Goal: Register for event/course

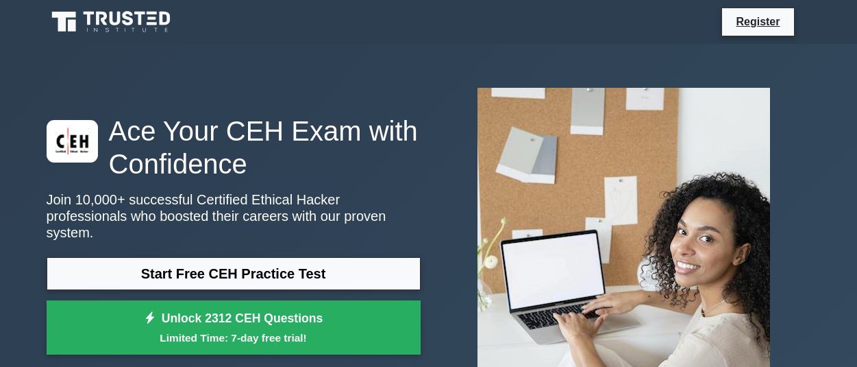
scroll to position [69, 0]
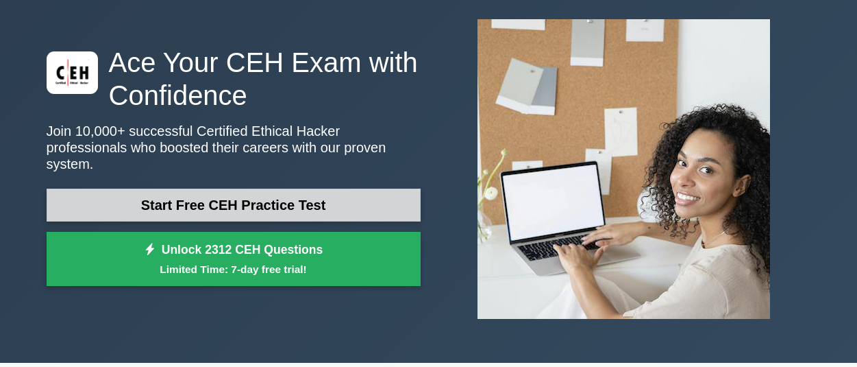
click at [253, 192] on link "Start Free CEH Practice Test" at bounding box center [234, 204] width 374 height 33
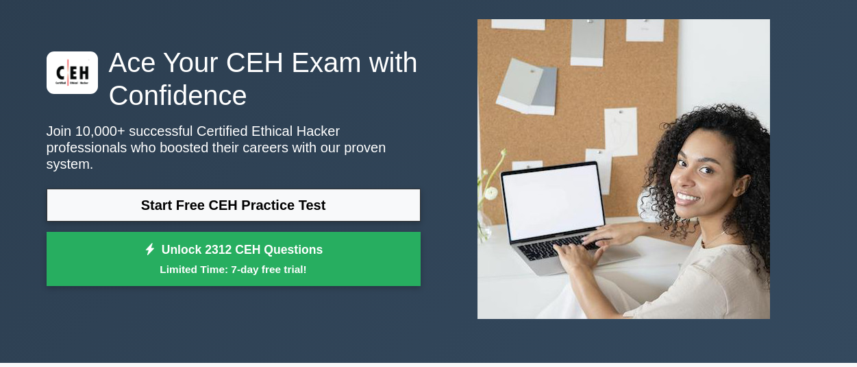
click at [260, 100] on h1 "Ace Your CEH Exam with Confidence" at bounding box center [234, 79] width 374 height 66
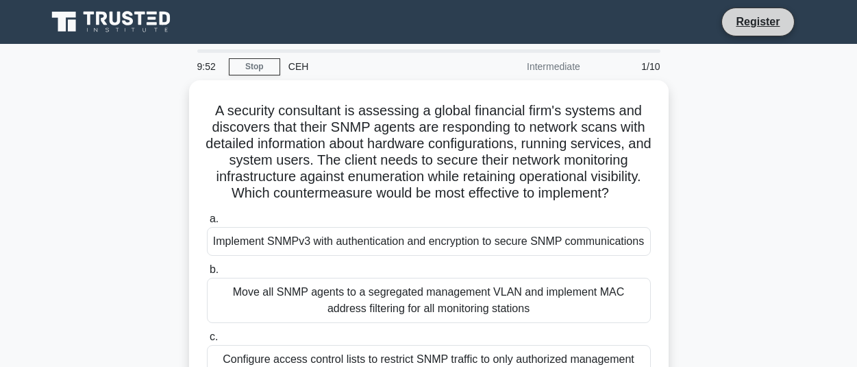
click at [748, 9] on li "Register" at bounding box center [758, 22] width 73 height 29
click at [750, 13] on link "Register" at bounding box center [758, 21] width 60 height 17
click at [247, 69] on link "Stop" at bounding box center [254, 66] width 51 height 17
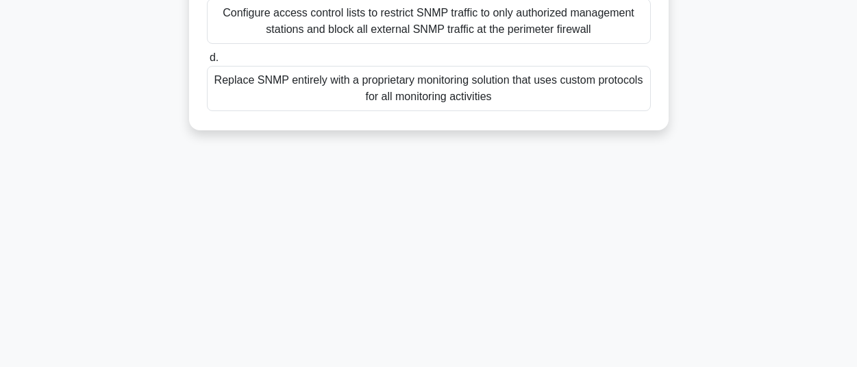
scroll to position [374, 0]
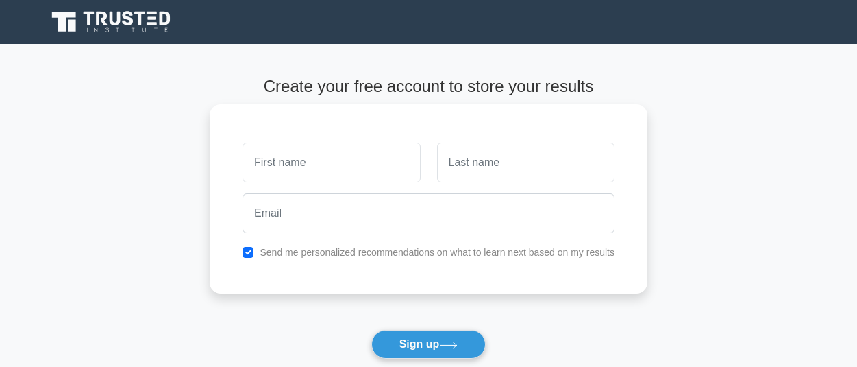
click at [258, 159] on input "text" at bounding box center [331, 163] width 177 height 40
type input "sanula"
click at [498, 172] on input "text" at bounding box center [525, 163] width 177 height 40
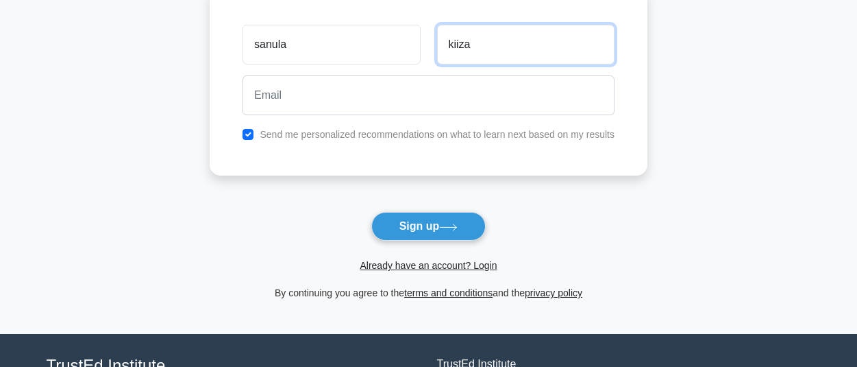
scroll to position [137, 0]
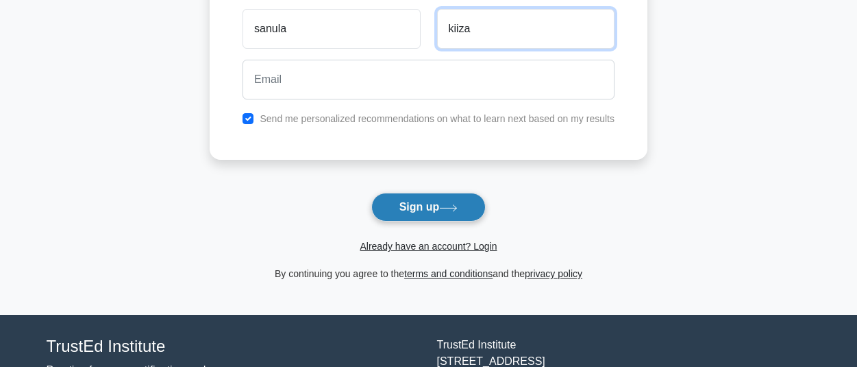
type input "kiiza"
click at [429, 197] on button "Sign up" at bounding box center [428, 207] width 115 height 29
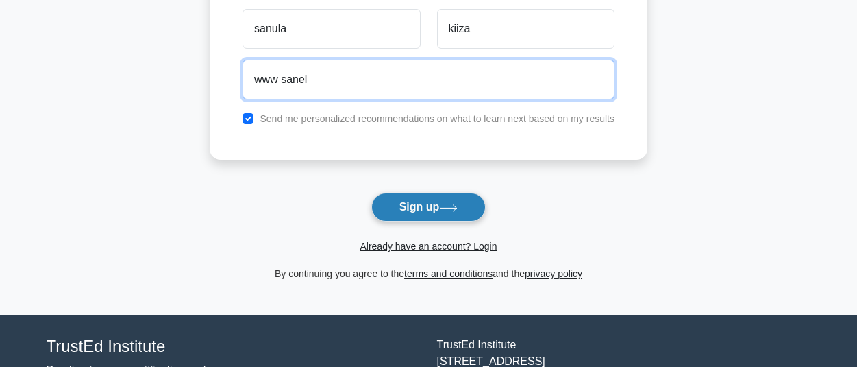
type input "www sanel"
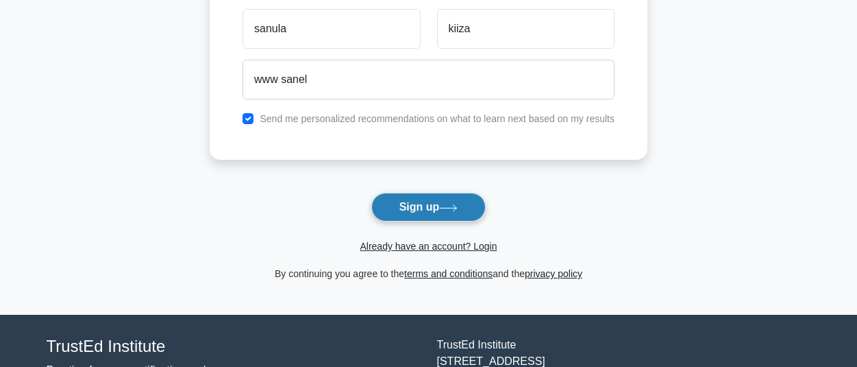
click at [454, 208] on icon at bounding box center [449, 207] width 16 height 6
click at [448, 208] on icon at bounding box center [448, 208] width 19 height 8
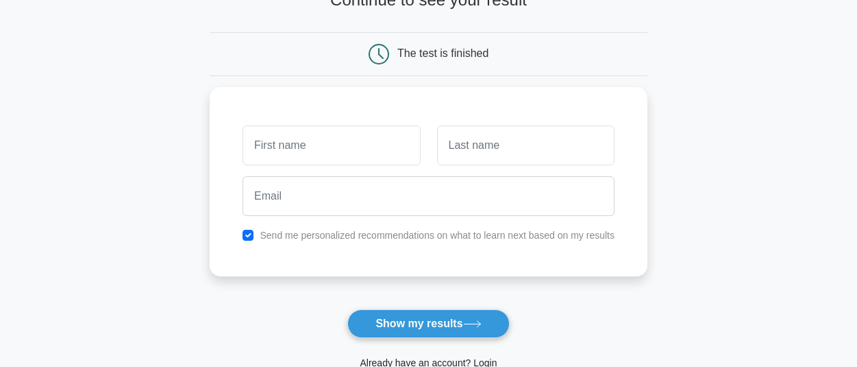
scroll to position [206, 0]
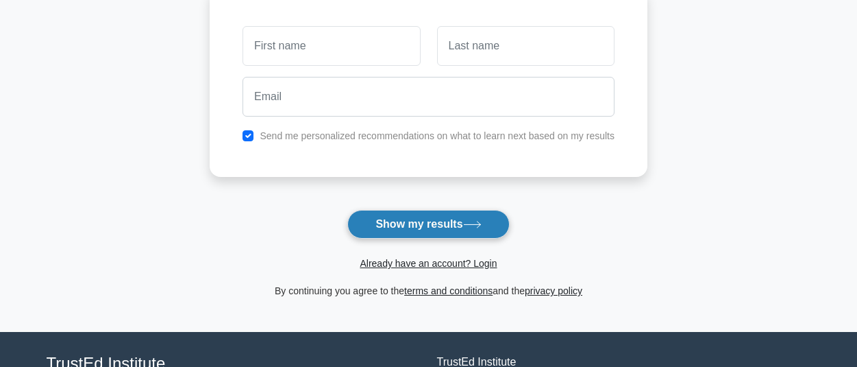
click at [426, 226] on button "Show my results" at bounding box center [428, 224] width 162 height 29
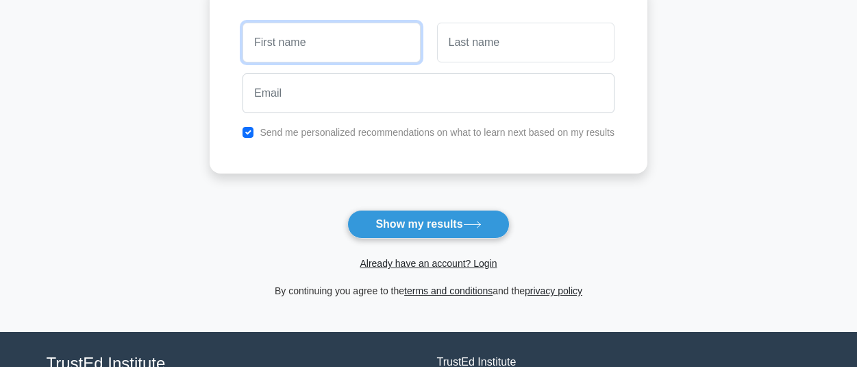
click at [256, 40] on input "text" at bounding box center [331, 43] width 177 height 40
type input "kiiza"
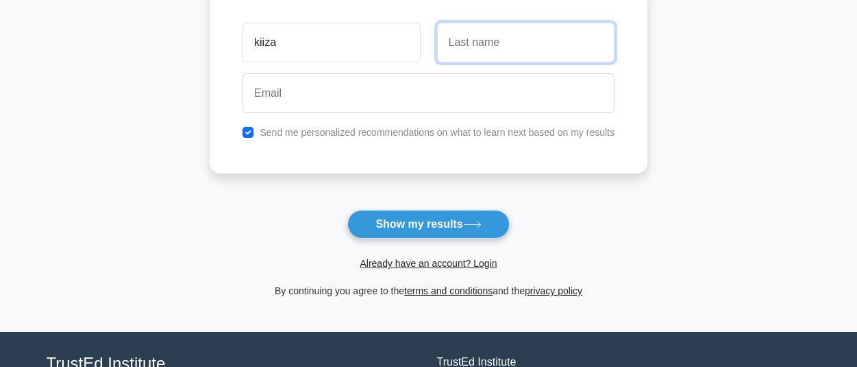
click at [473, 51] on input "text" at bounding box center [525, 43] width 177 height 40
type input "[PERSON_NAME]"
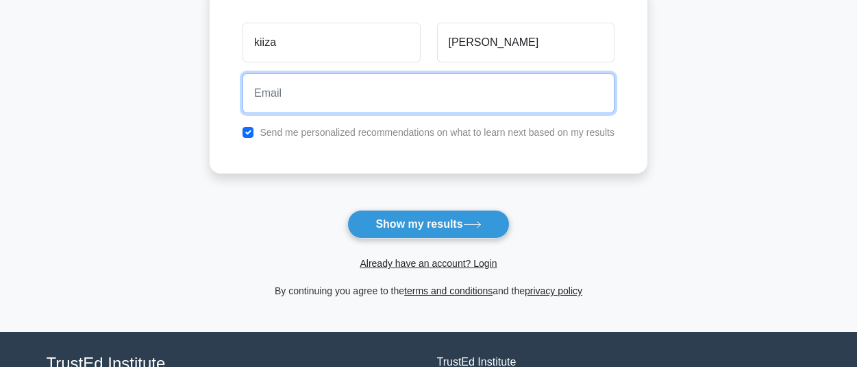
click at [285, 90] on input "email" at bounding box center [429, 93] width 372 height 40
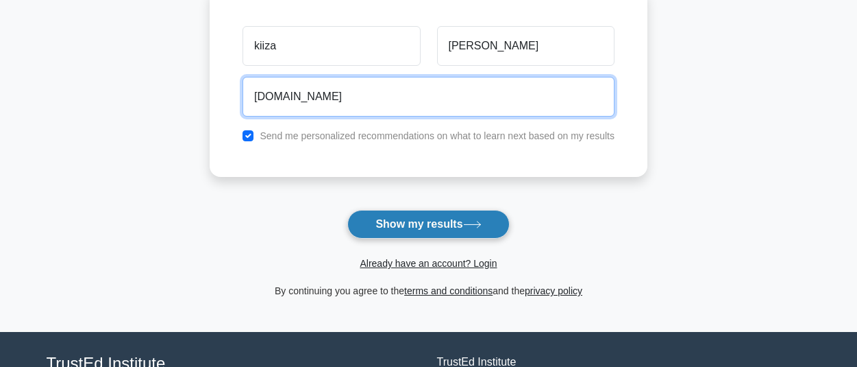
type input "www.sanula.com"
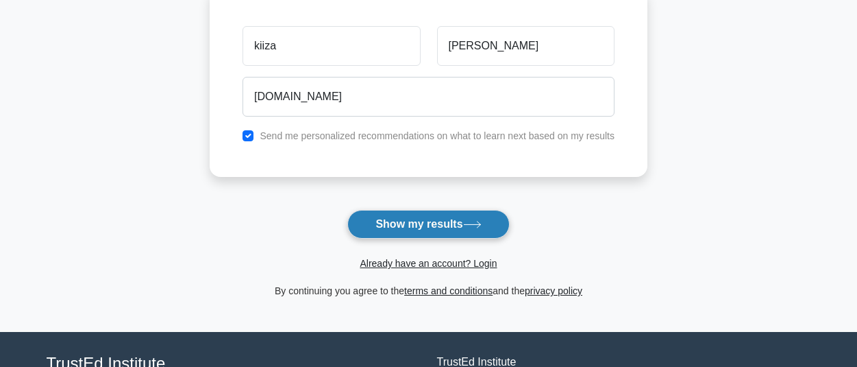
click at [400, 227] on button "Show my results" at bounding box center [428, 224] width 162 height 29
click at [401, 225] on button "Show my results" at bounding box center [428, 224] width 162 height 29
